Goal: Task Accomplishment & Management: Manage account settings

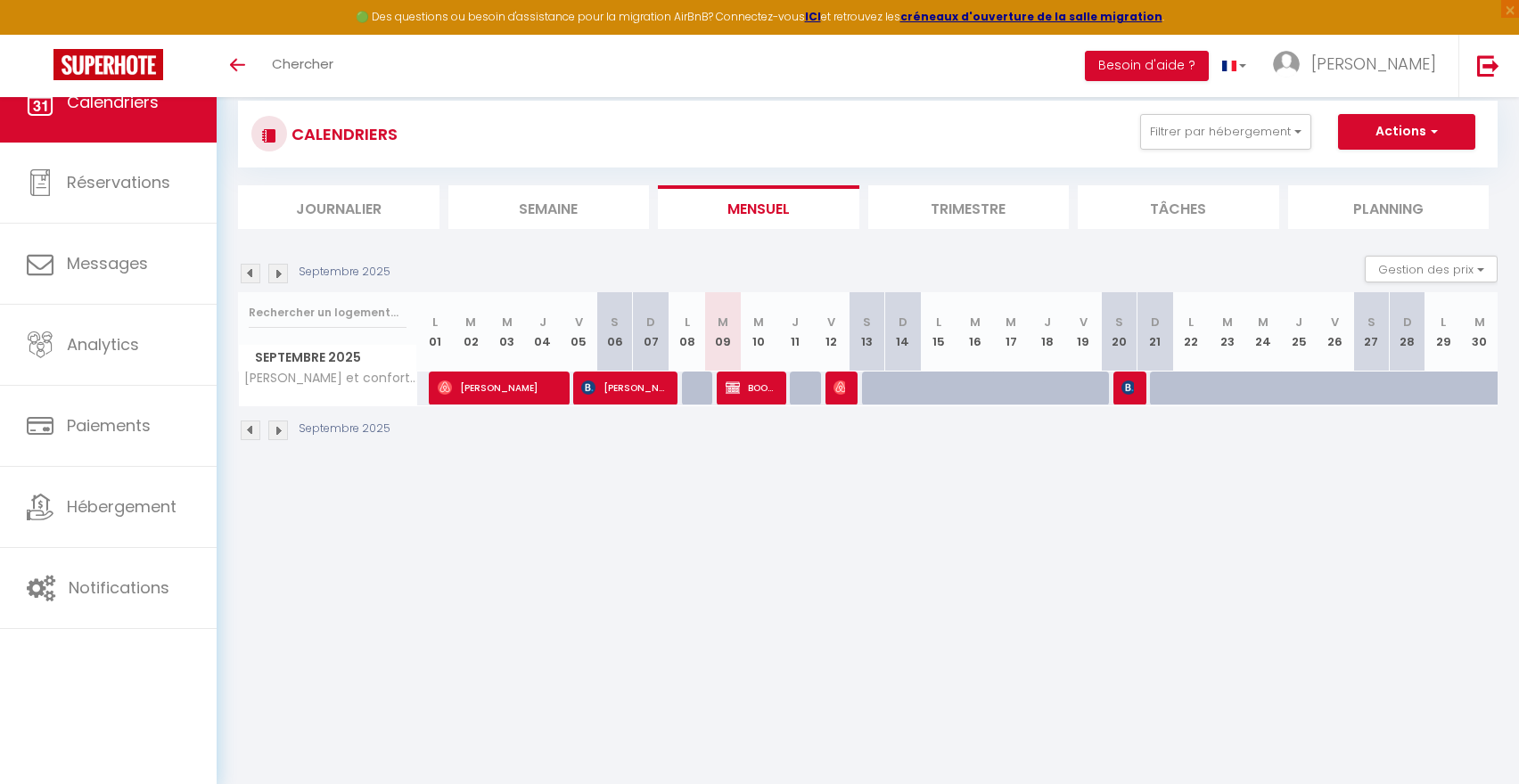
select select
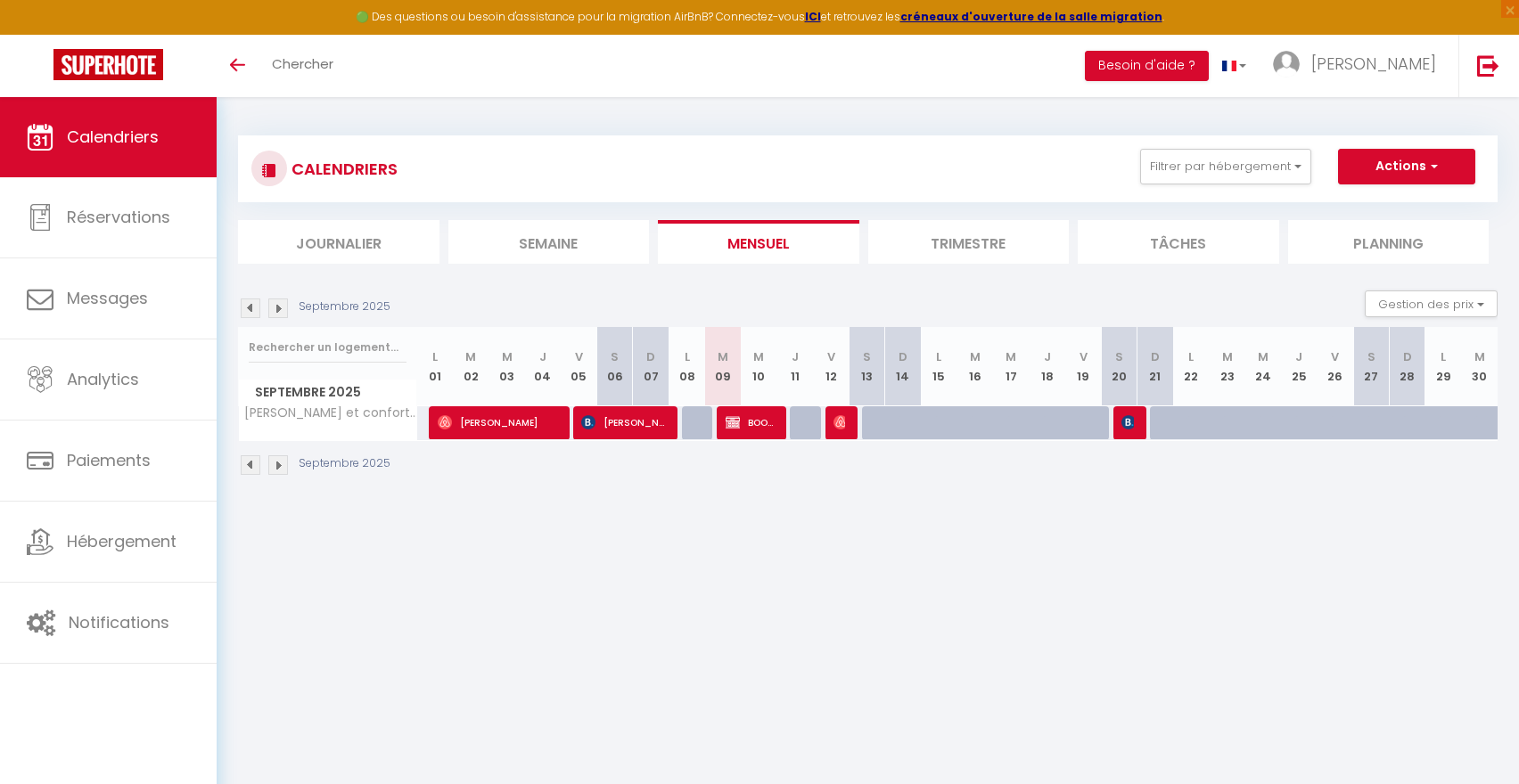
click at [756, 421] on span "BOOKED" at bounding box center [749, 422] width 47 height 34
select select "OK"
select select "KO"
select select "0"
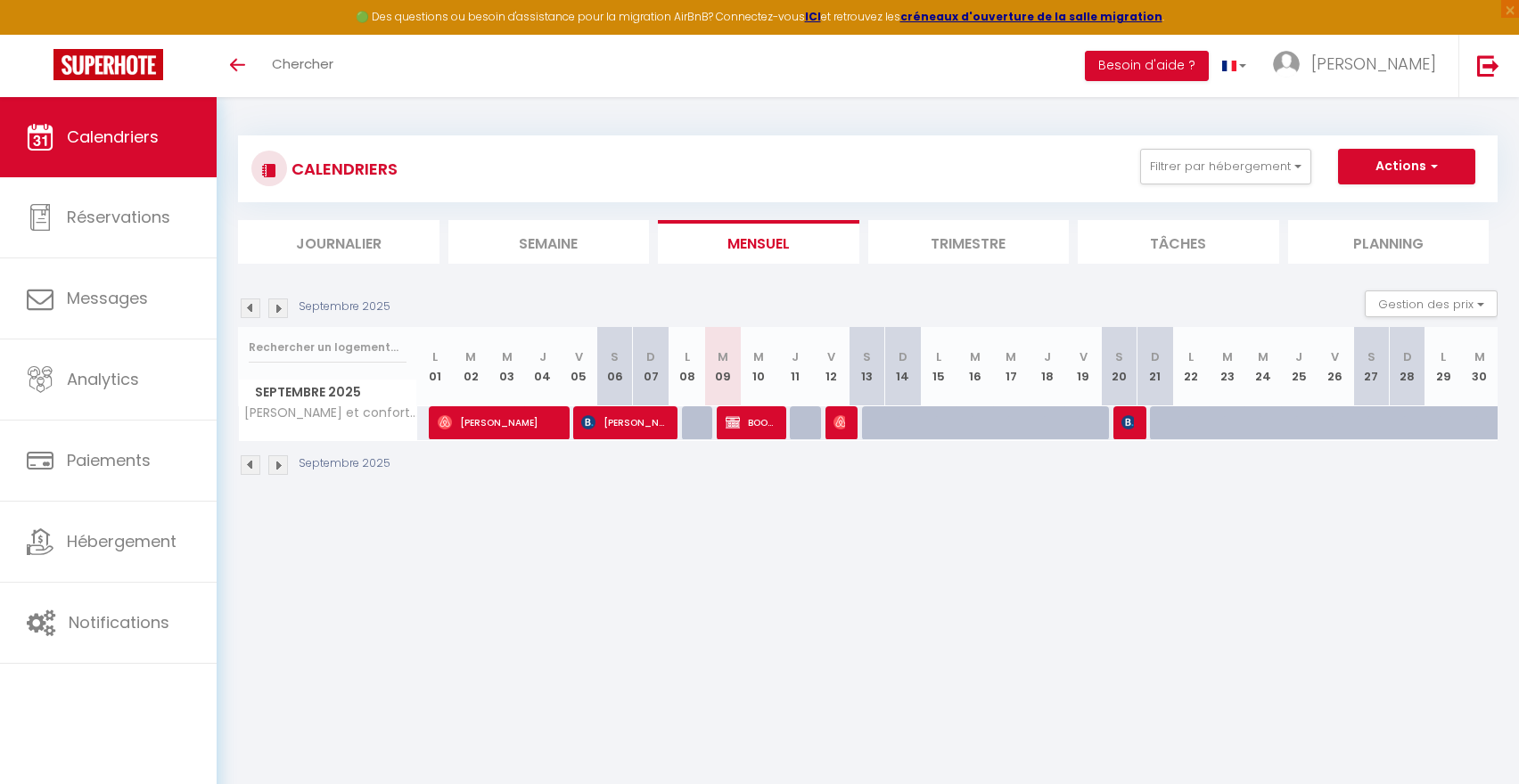
select select "1"
select select
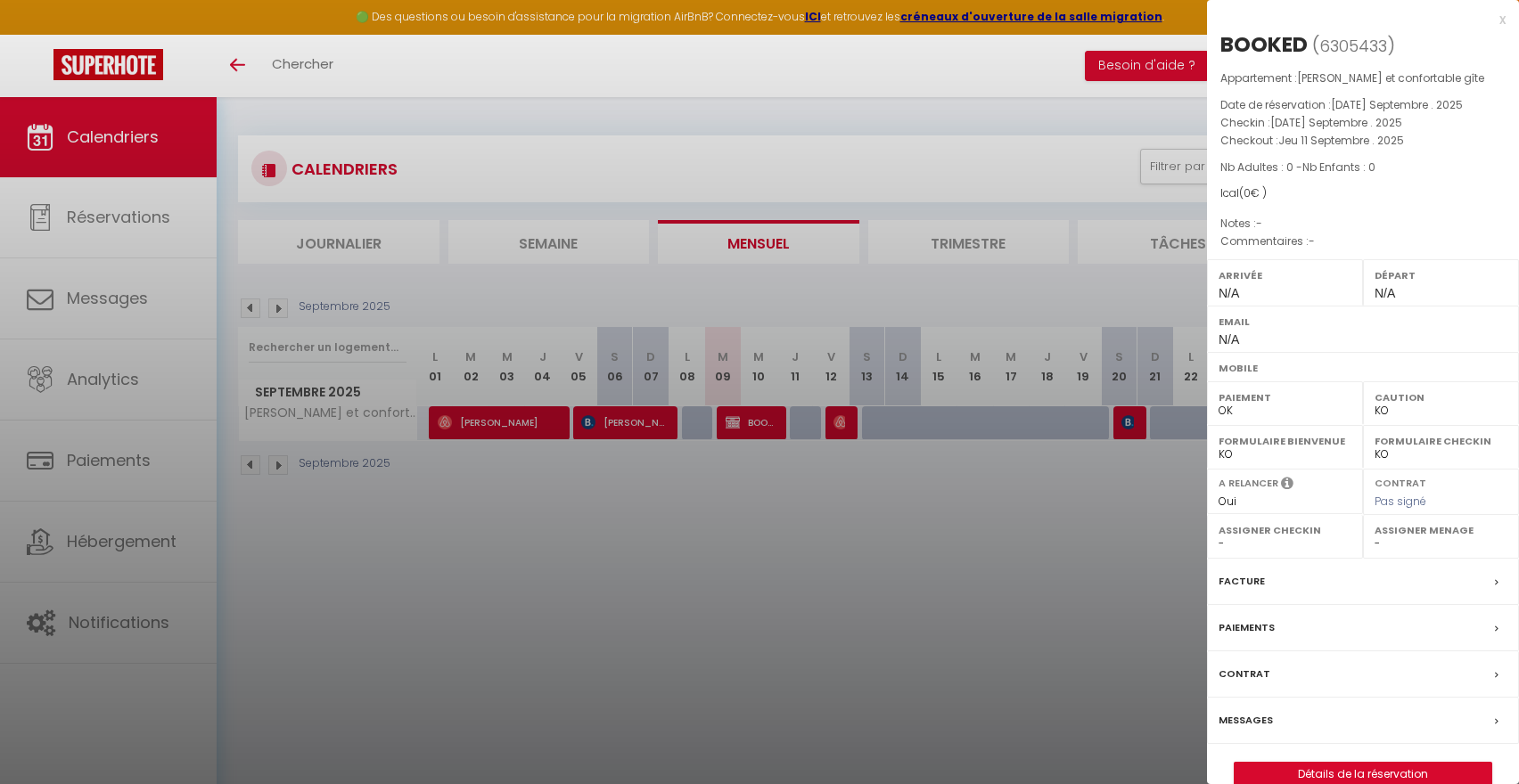
scroll to position [97, 0]
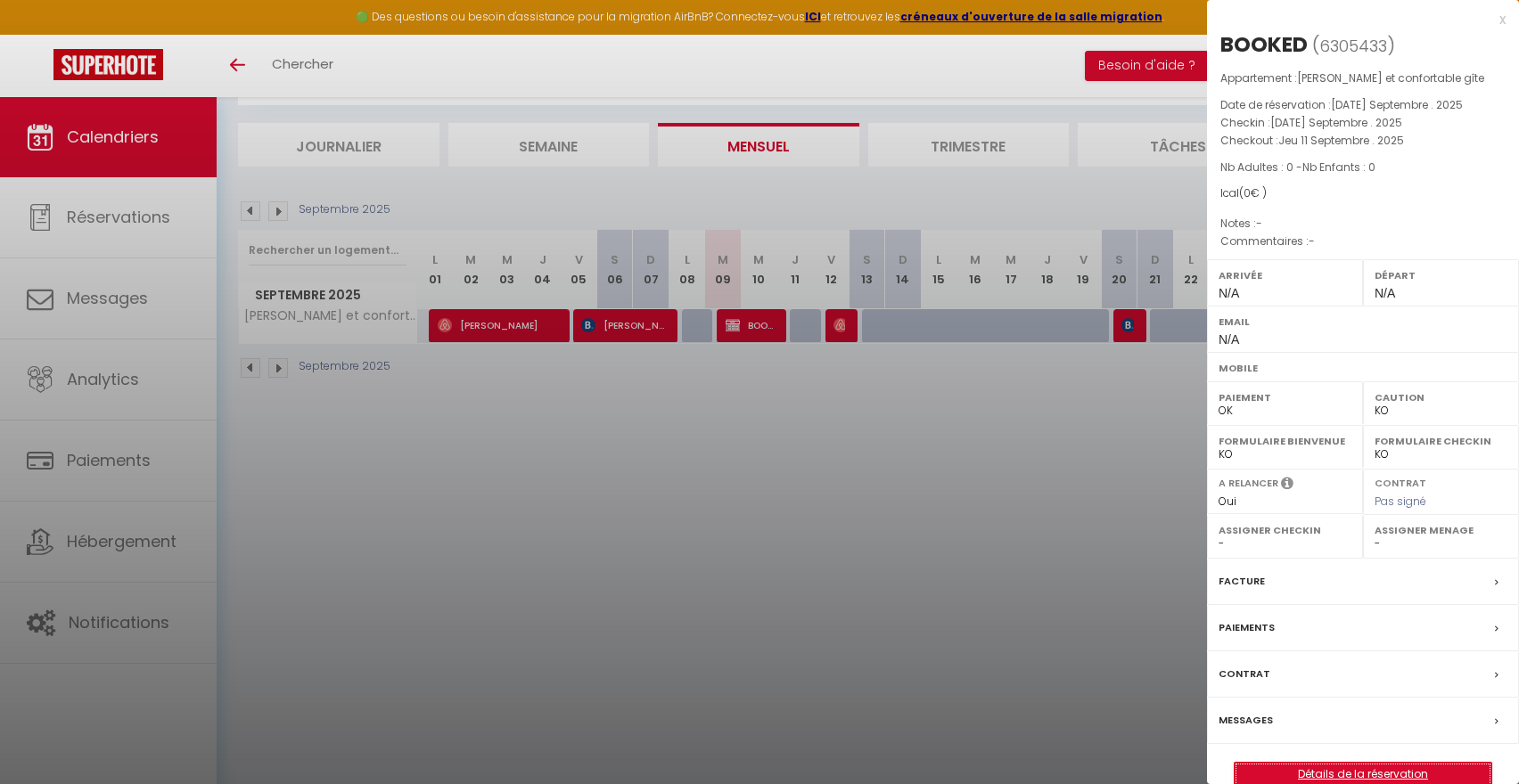
click at [1343, 772] on link "Détails de la réservation" at bounding box center [1362, 774] width 257 height 23
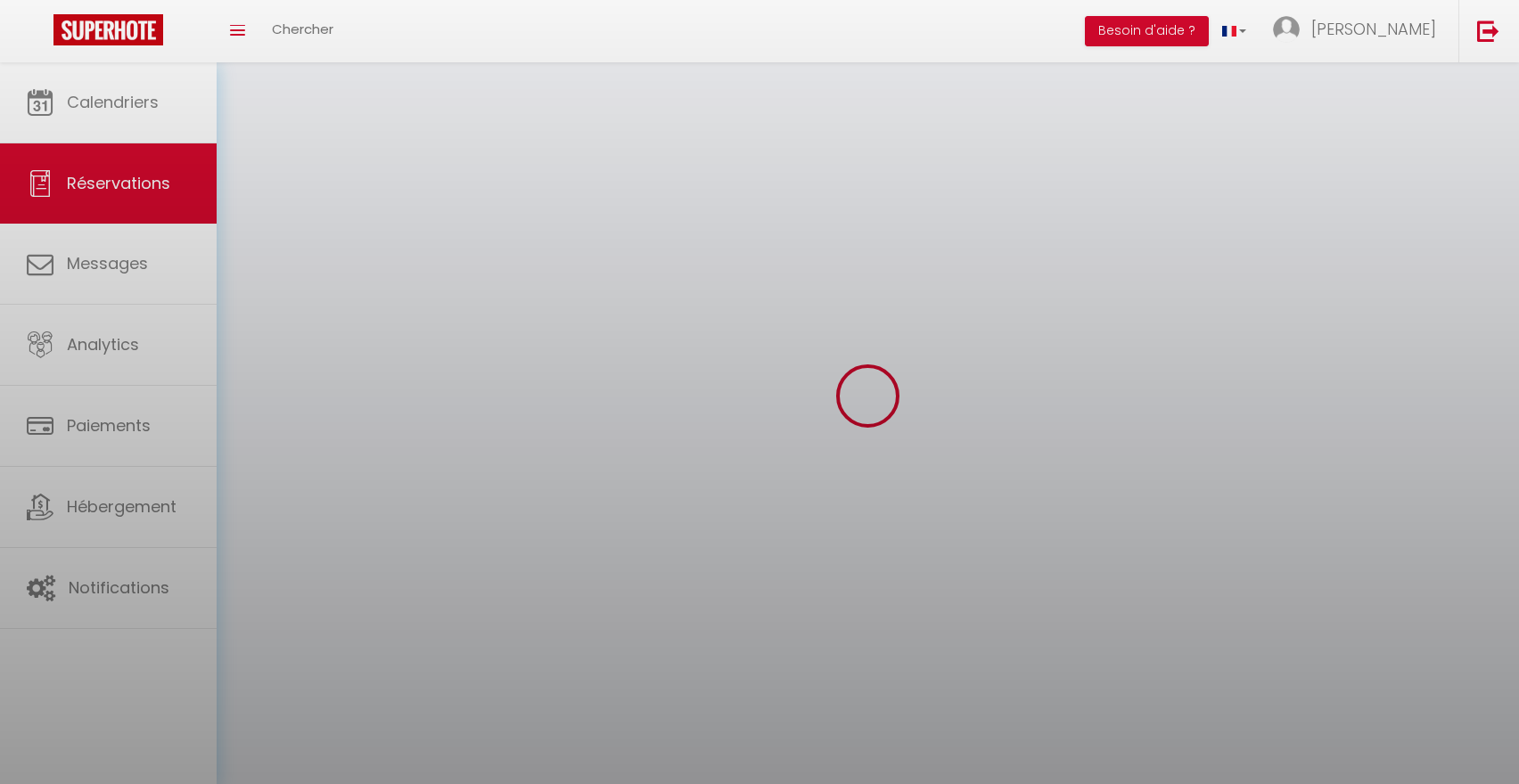
select select
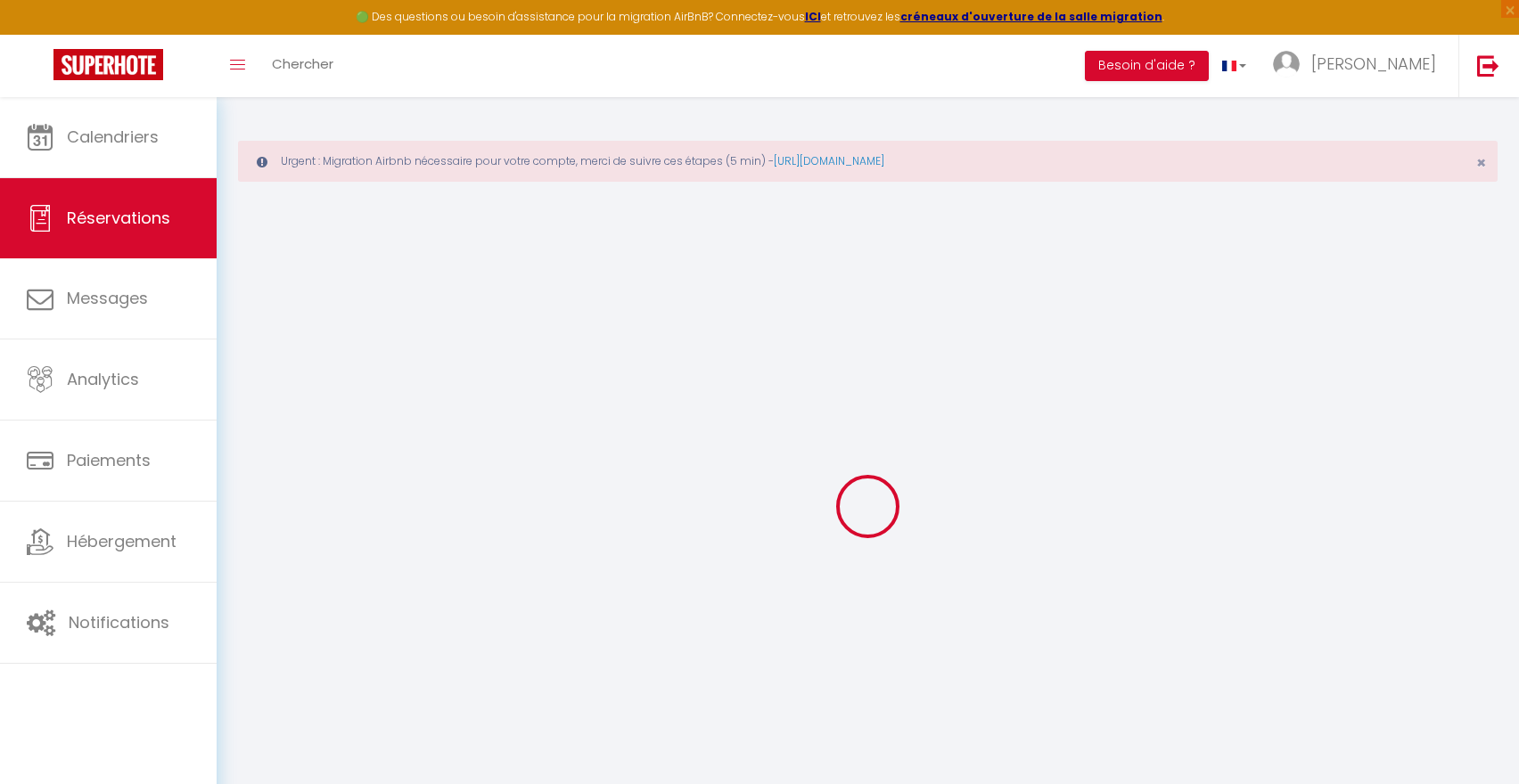
select select
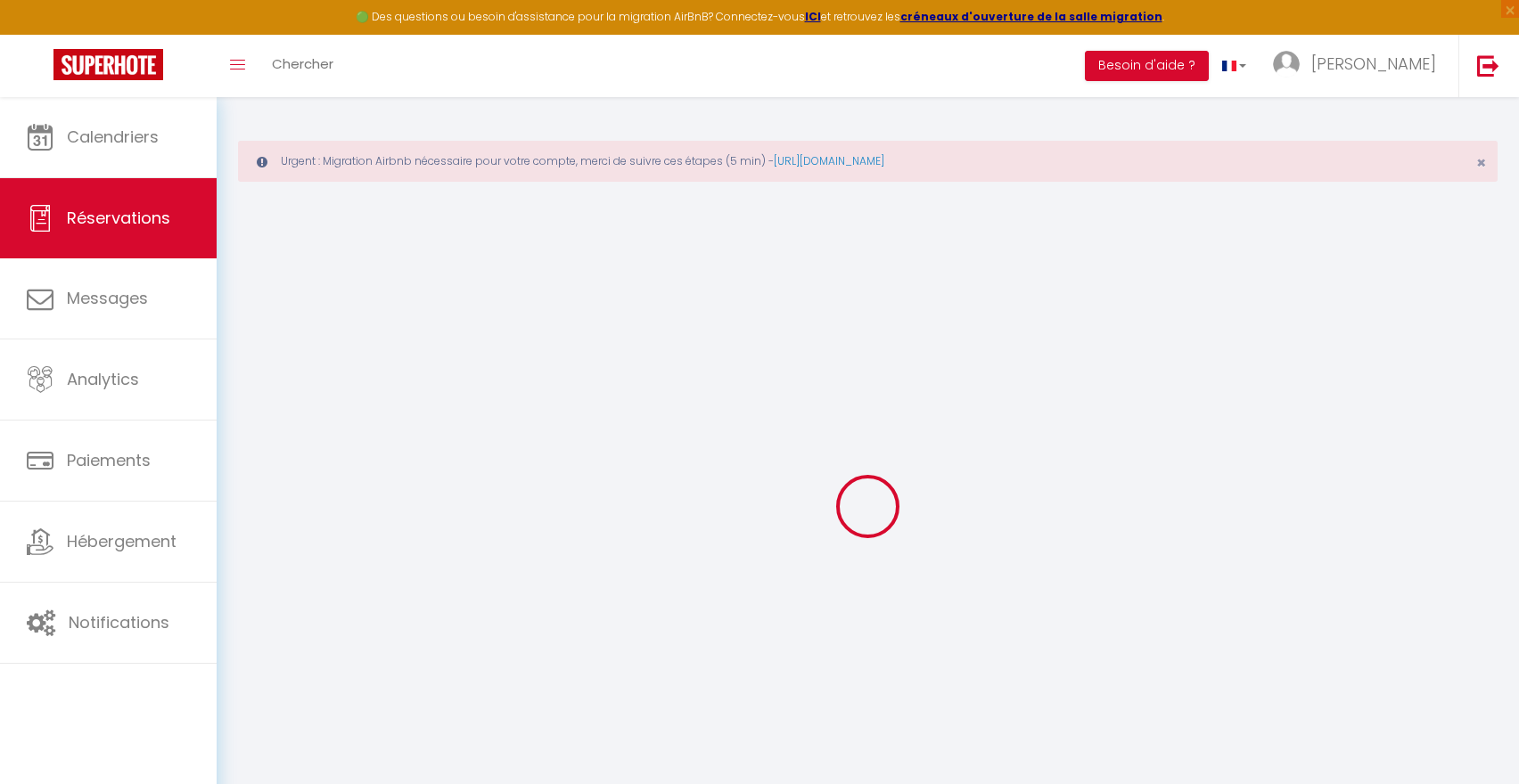
select select
checkbox input "false"
type input "BOOKED"
select select
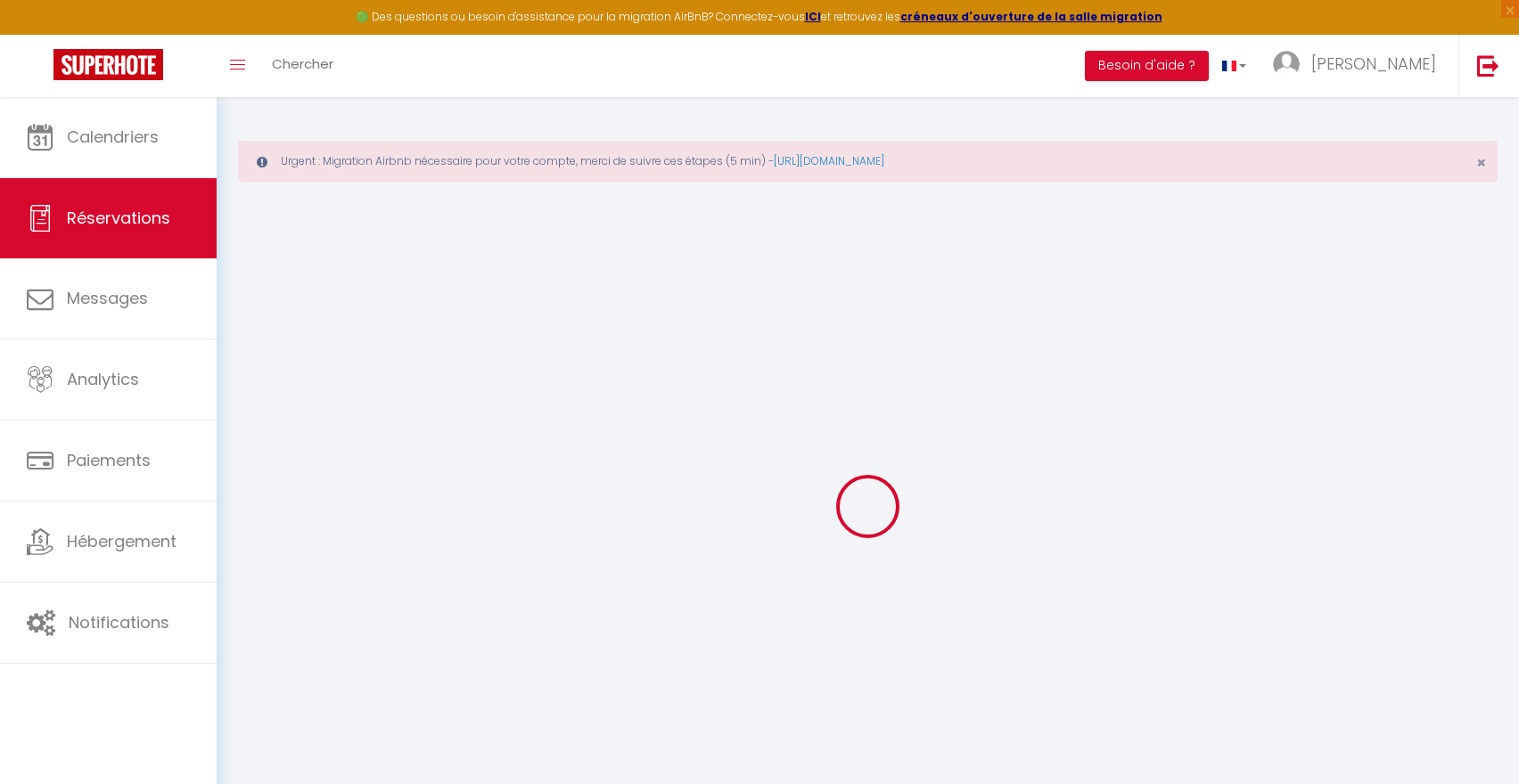
select select "68488"
select select "1"
type input "[DATE] Septembre 2025"
select select
type input "Jeu 11 Septembre 2025"
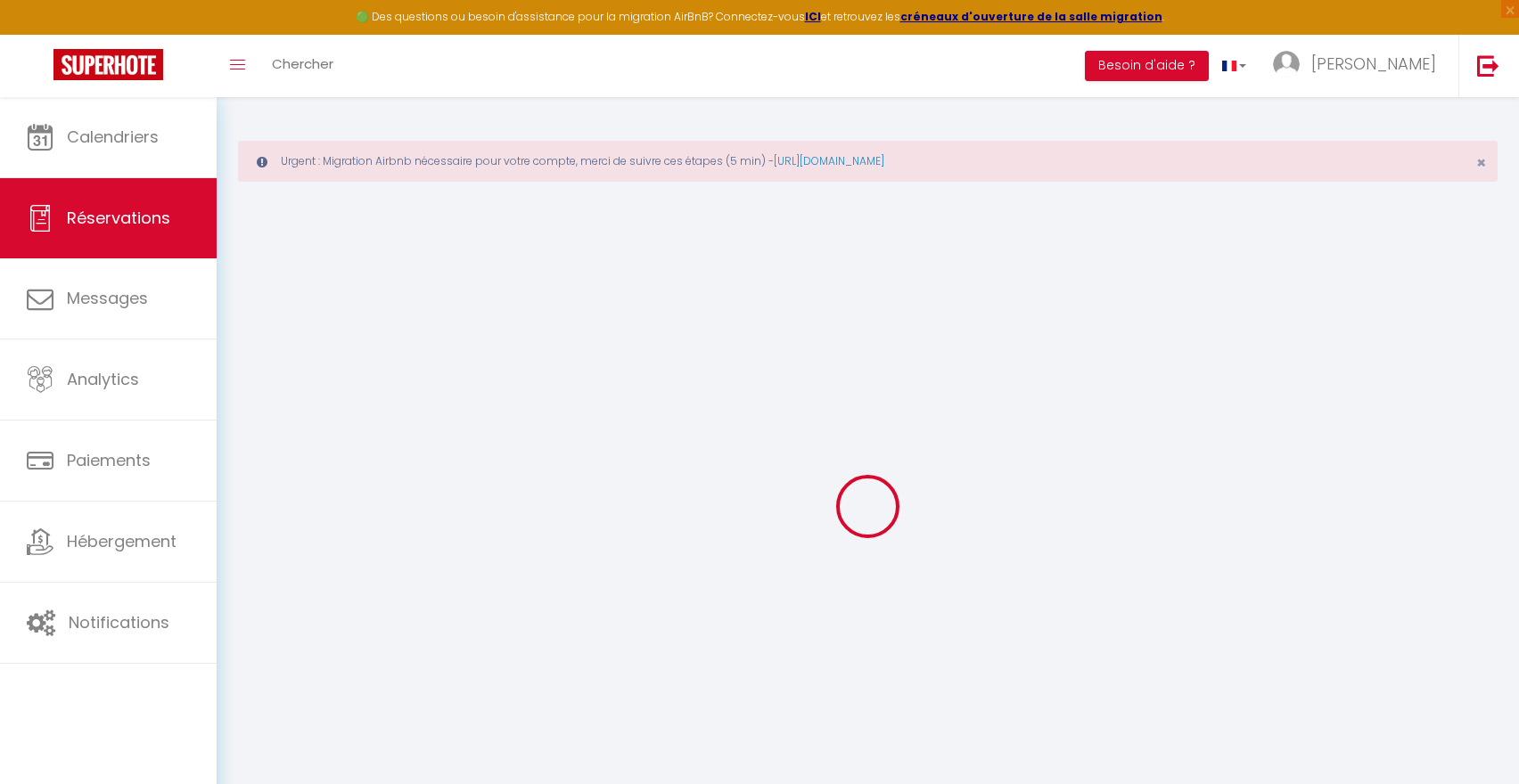
select select
type input "0"
select select "12"
select select
checkbox input "false"
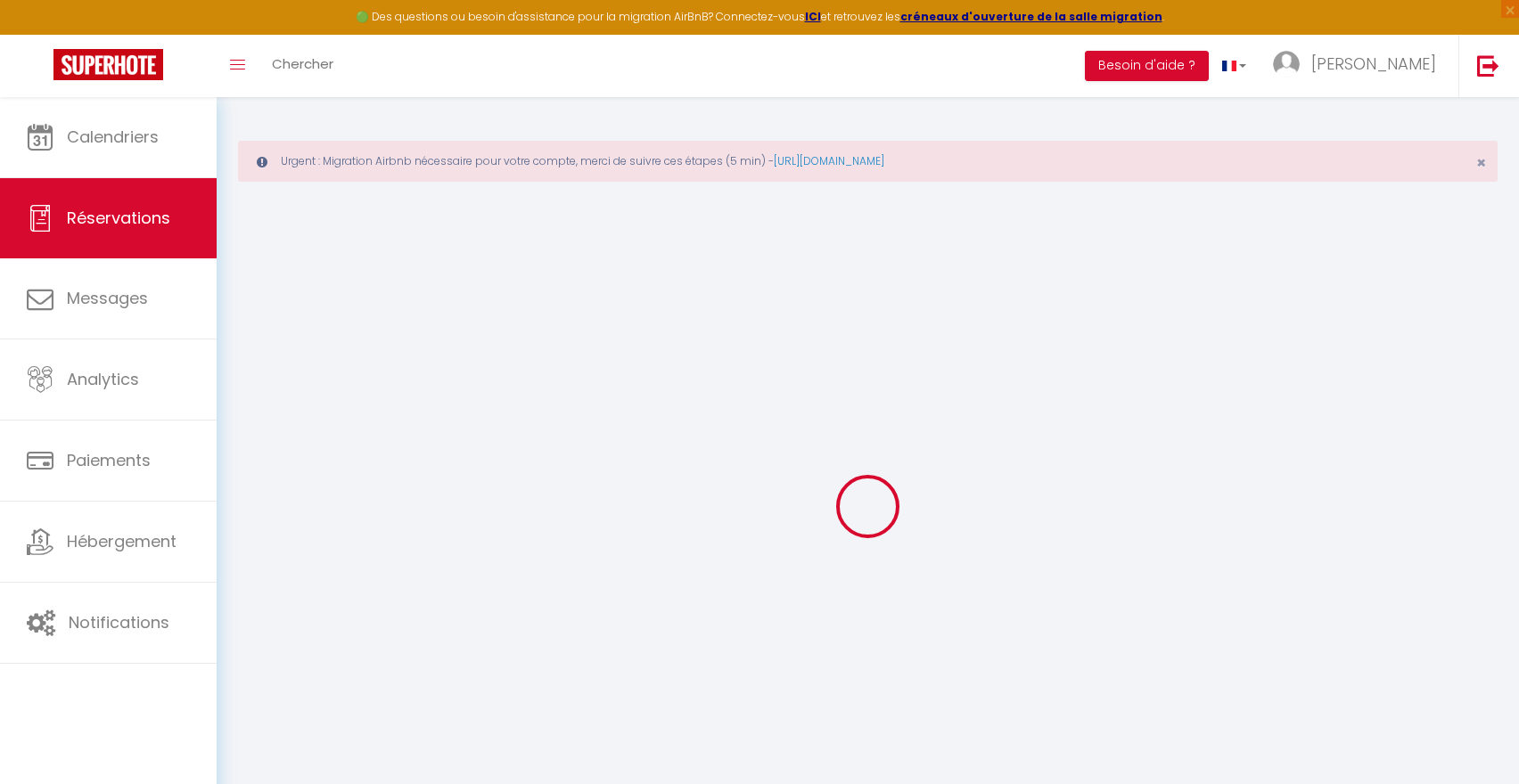
type input "0"
select select "73"
type input "0"
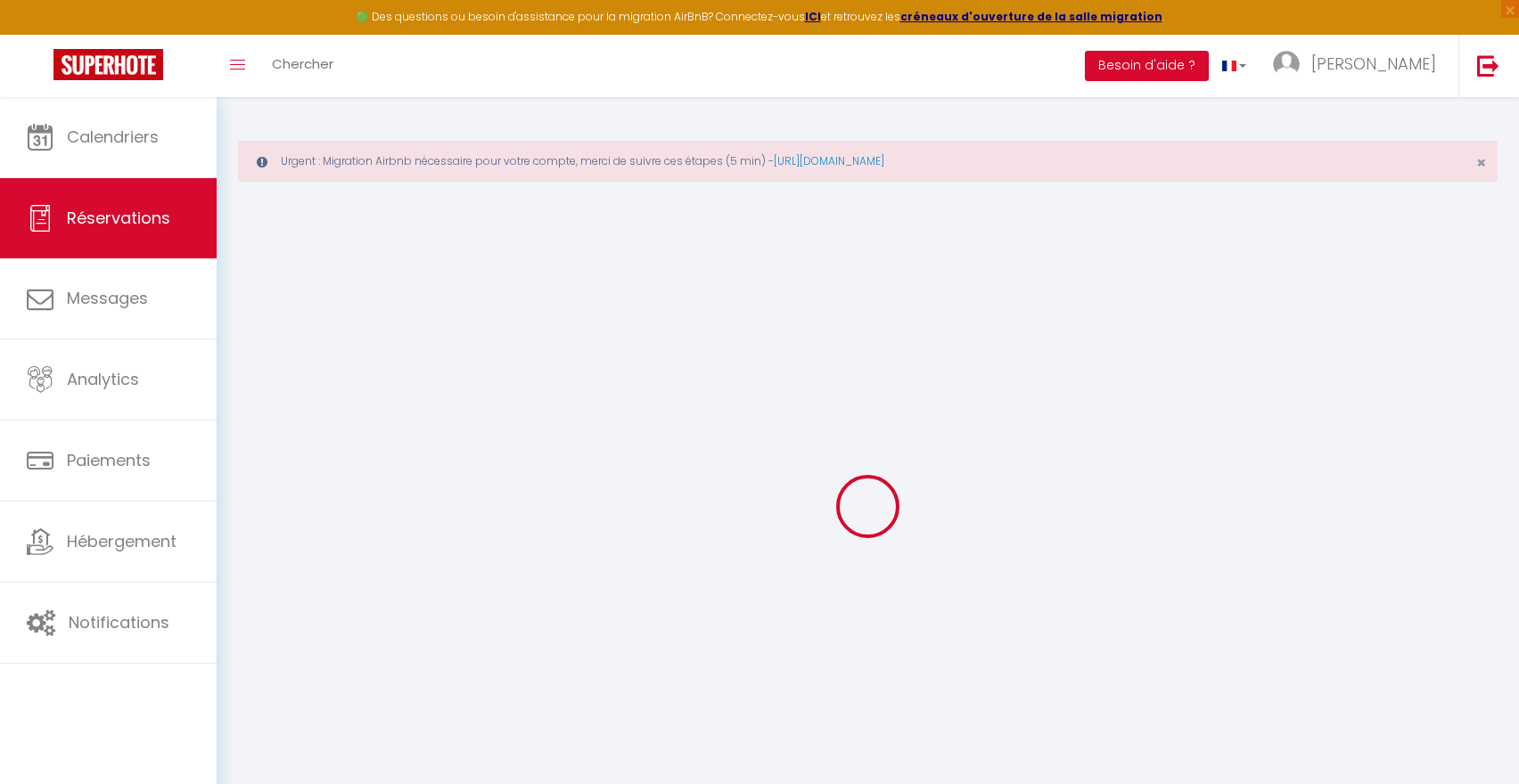
select select
select select "14"
checkbox input "false"
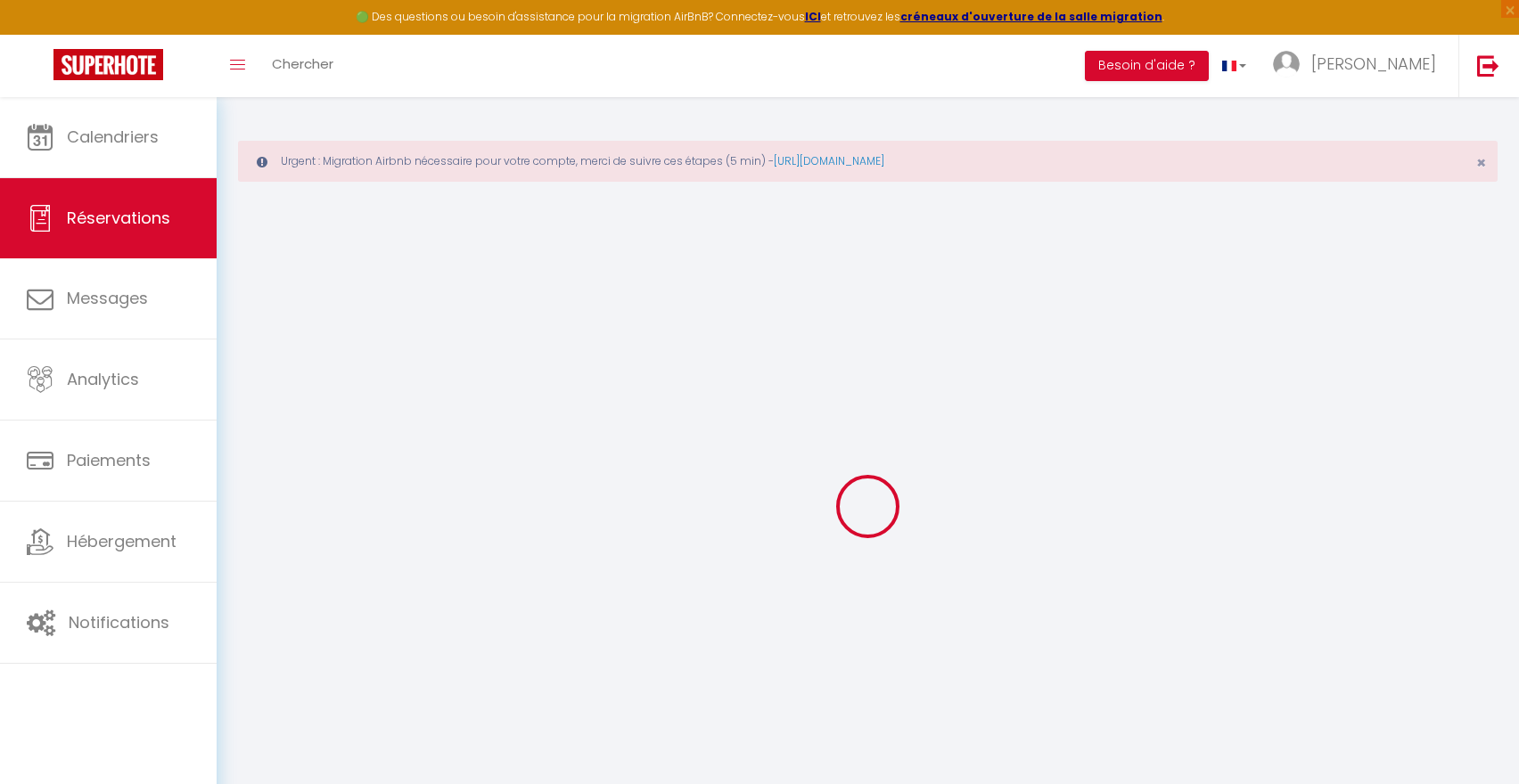
select select
checkbox input "false"
select select
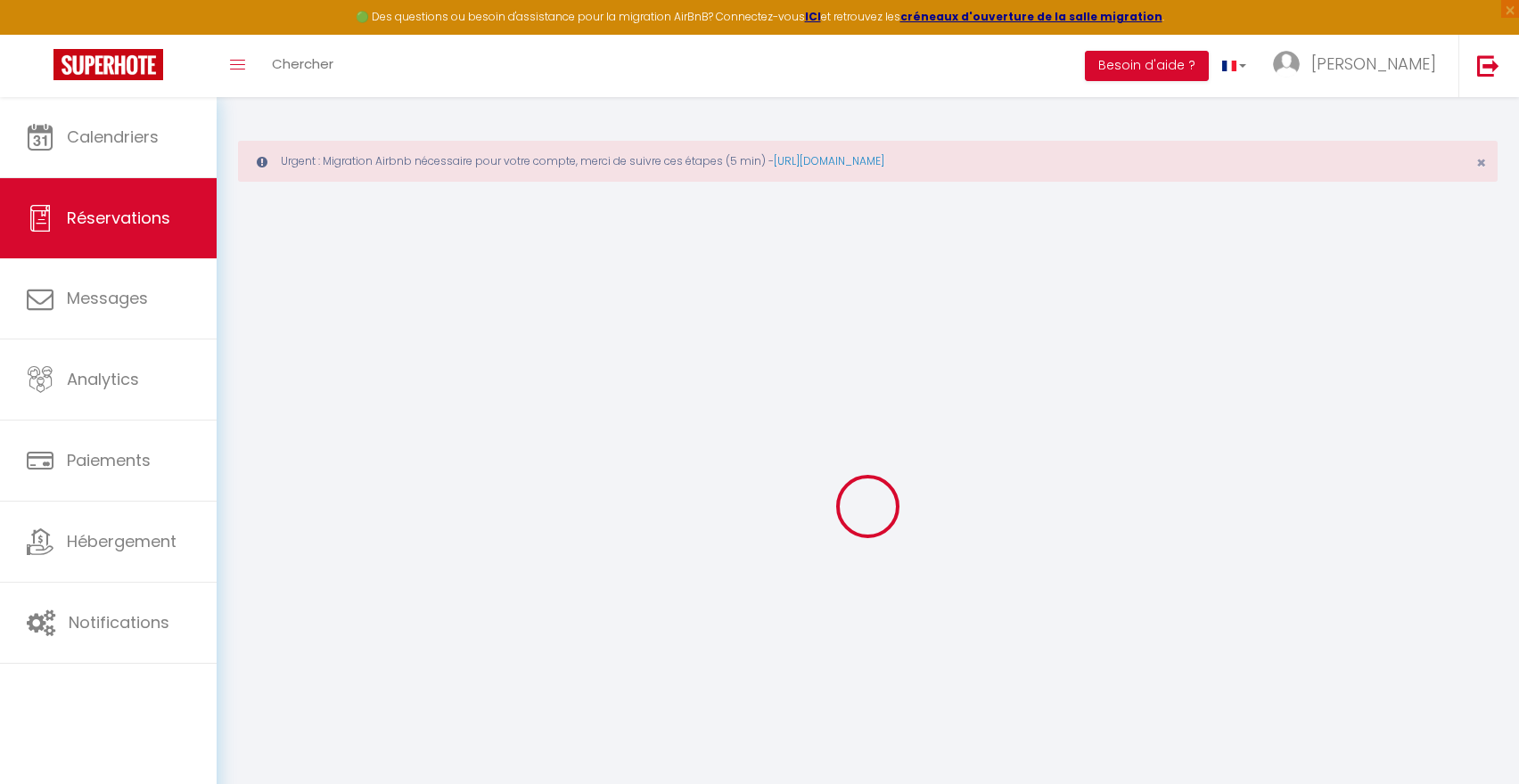
select select
checkbox input "false"
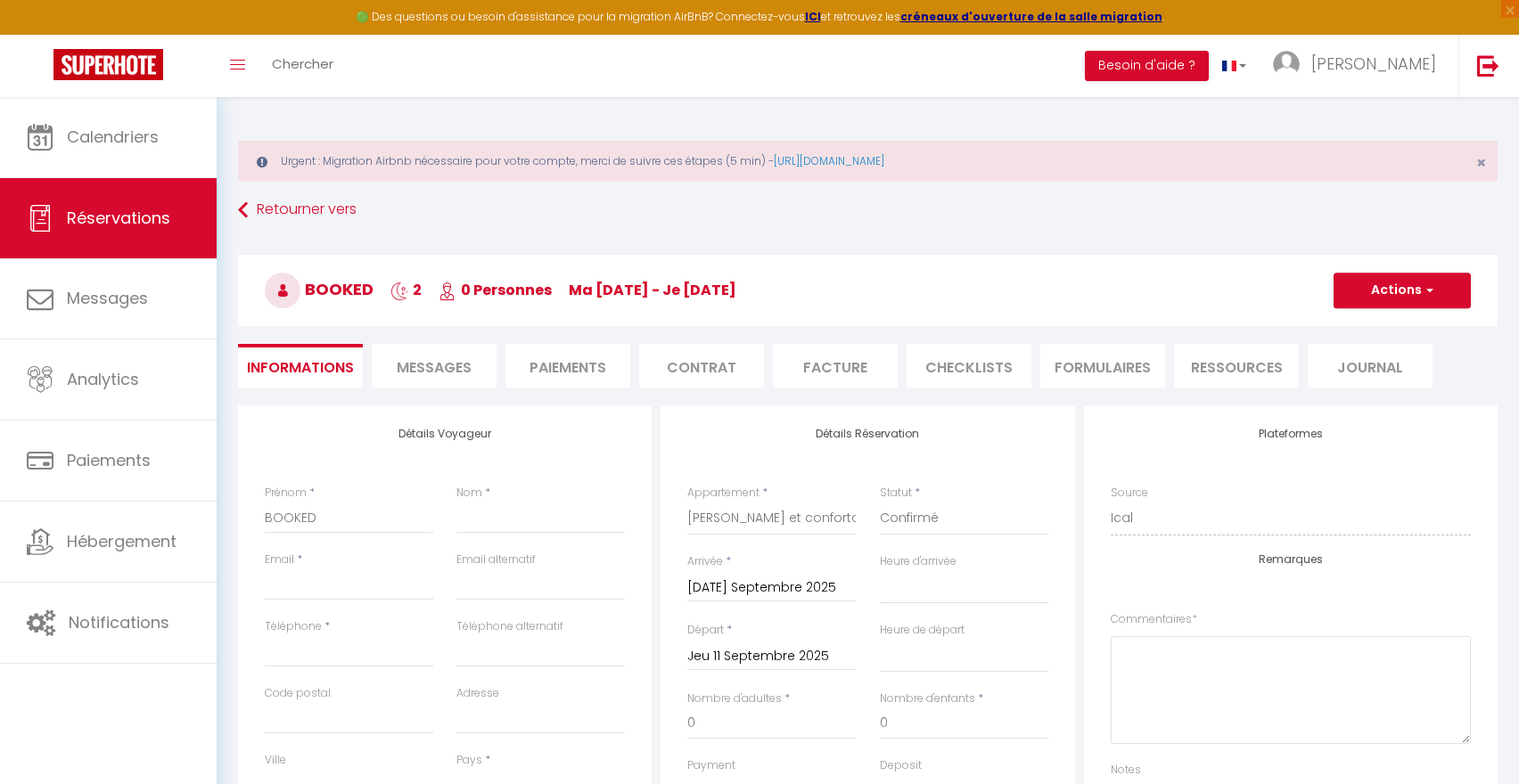
select select
checkbox input "false"
select select
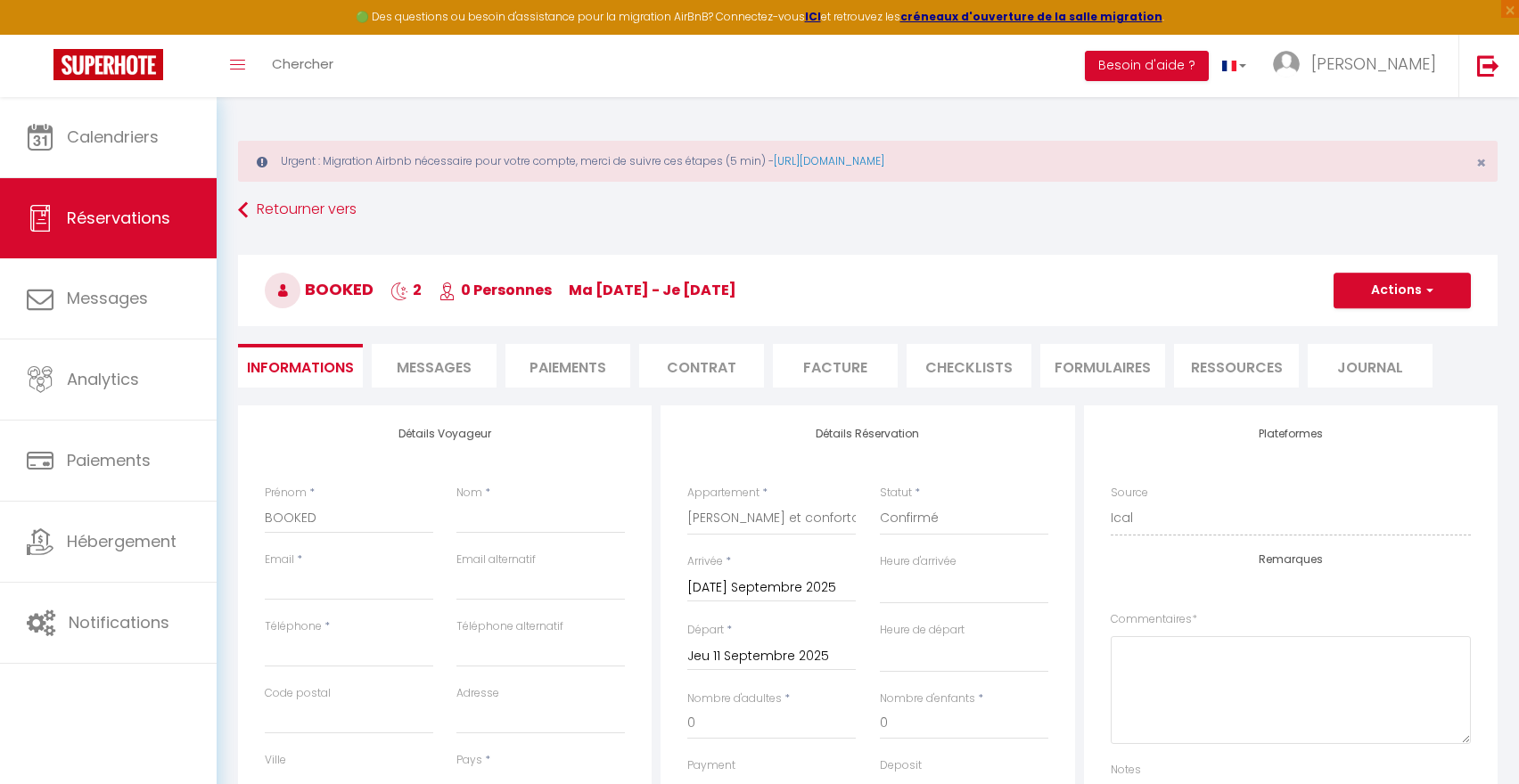
checkbox input "false"
select select
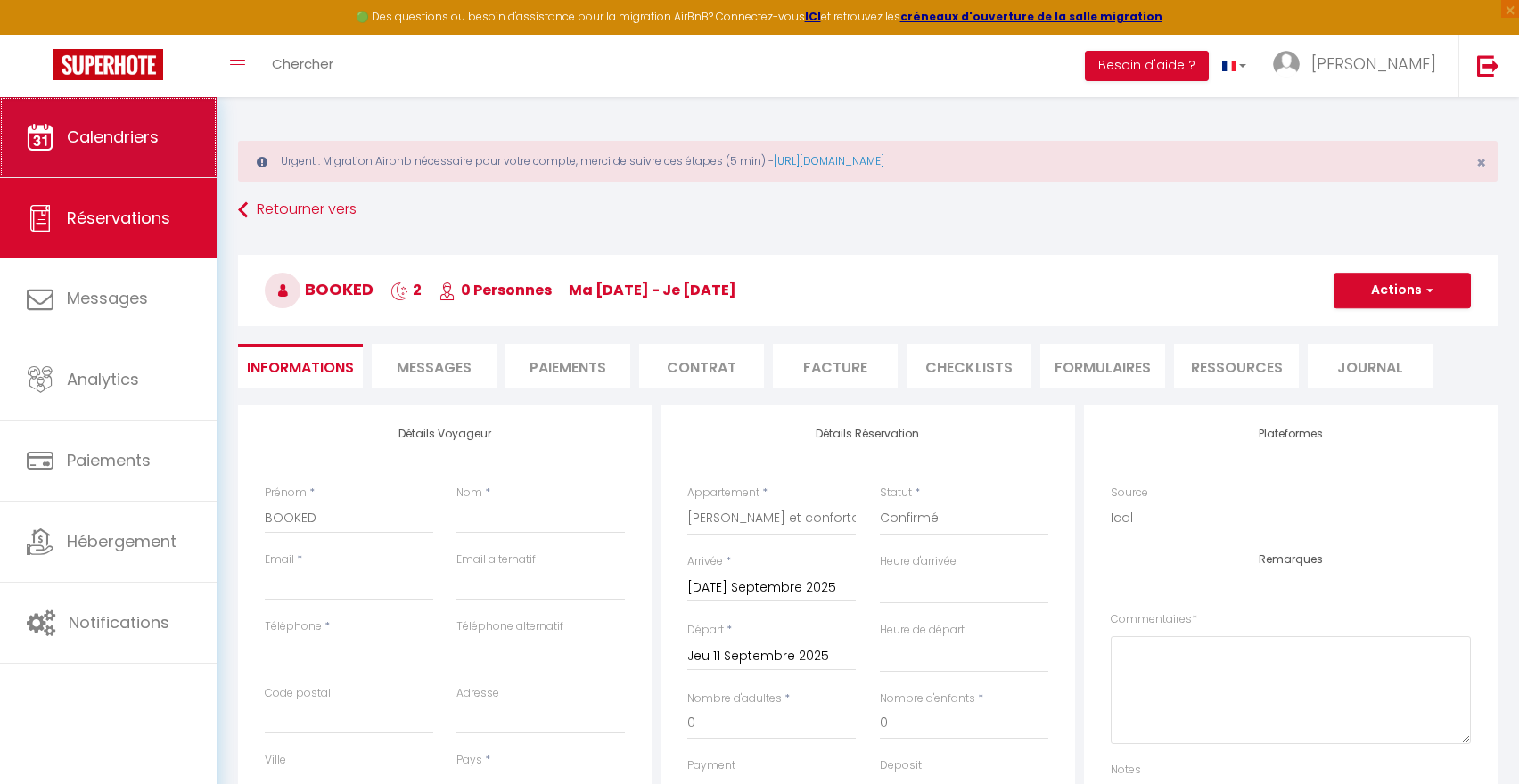
click at [97, 139] on span "Calendriers" at bounding box center [112, 137] width 92 height 22
